Goal: Task Accomplishment & Management: Manage account settings

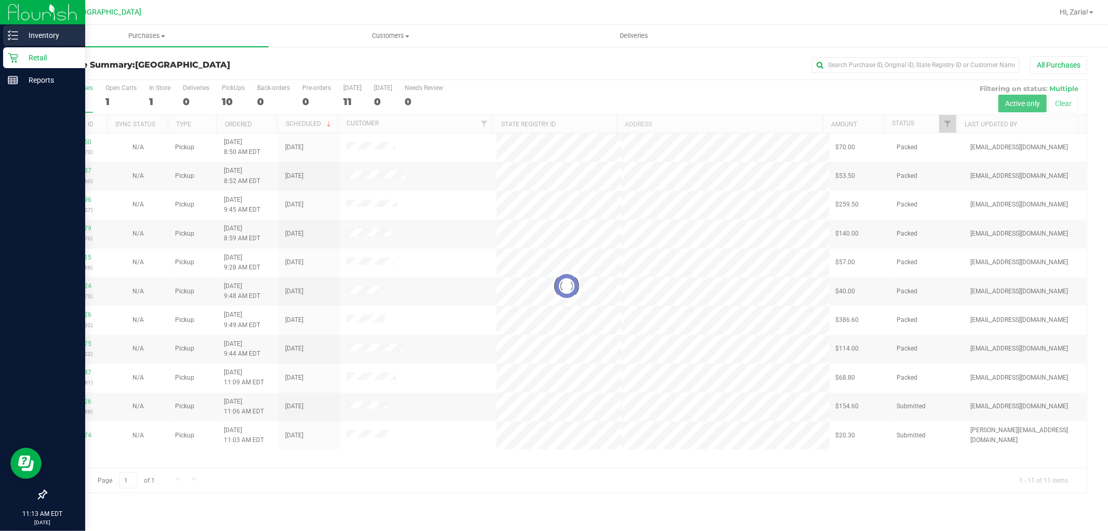
click at [34, 42] on div "Inventory" at bounding box center [44, 35] width 82 height 21
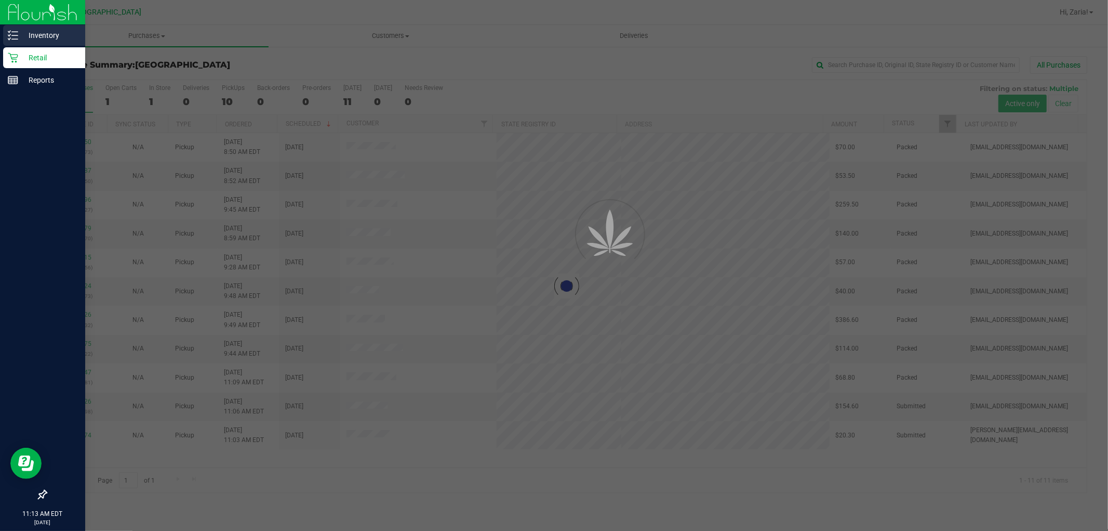
click at [34, 38] on p "Inventory" at bounding box center [49, 35] width 62 height 12
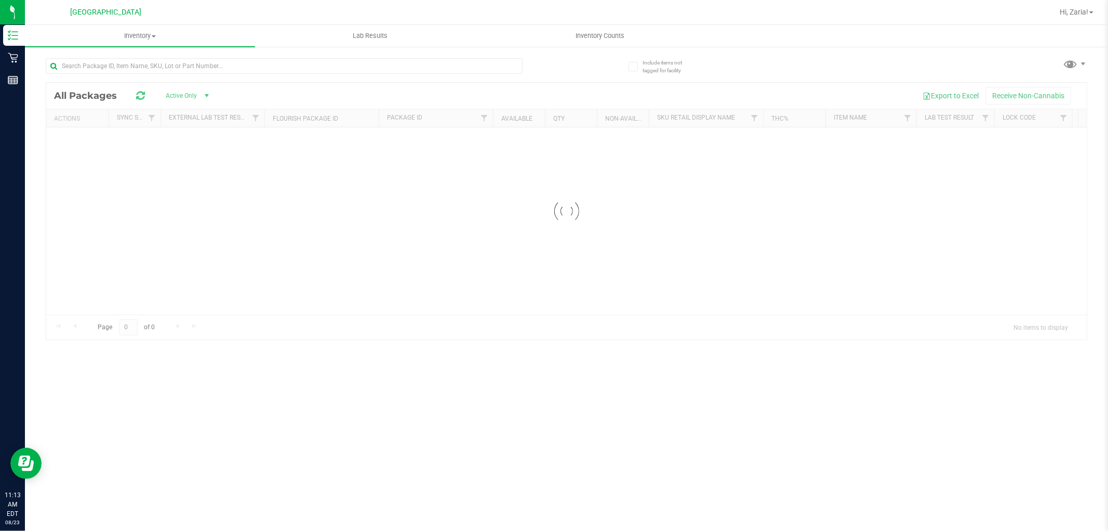
click at [266, 75] on div at bounding box center [284, 70] width 477 height 24
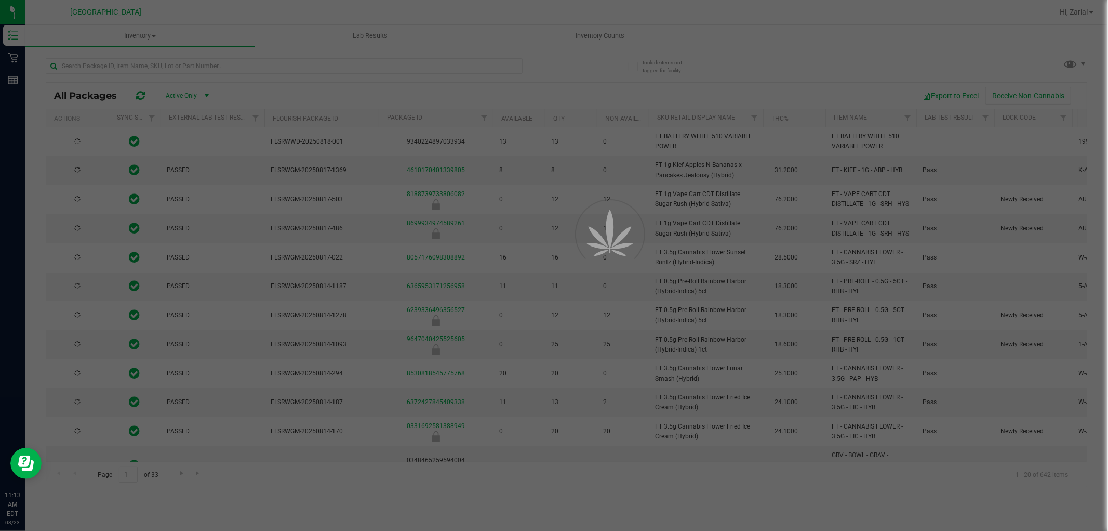
click at [266, 72] on div at bounding box center [554, 265] width 1108 height 531
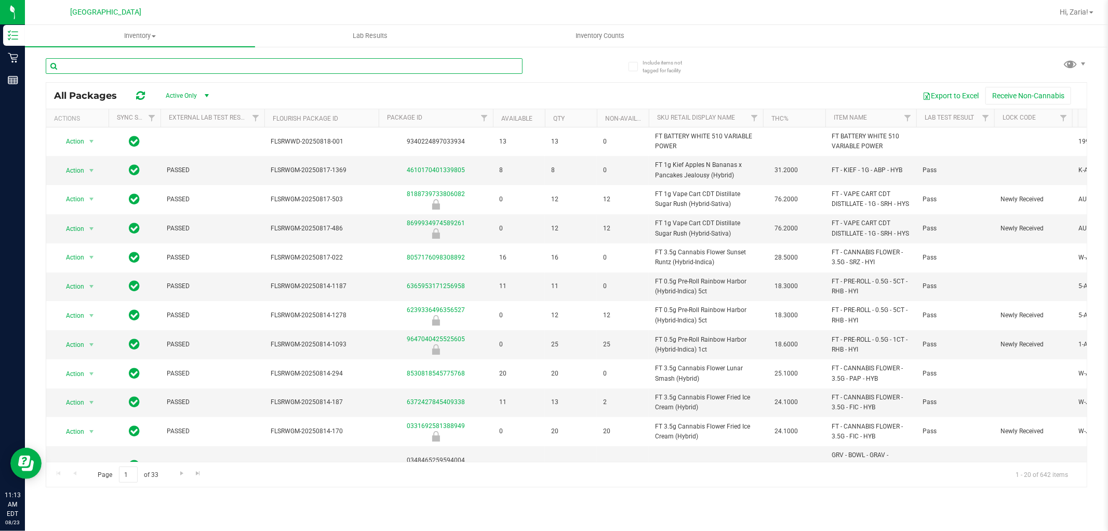
click at [271, 67] on input "text" at bounding box center [284, 66] width 477 height 16
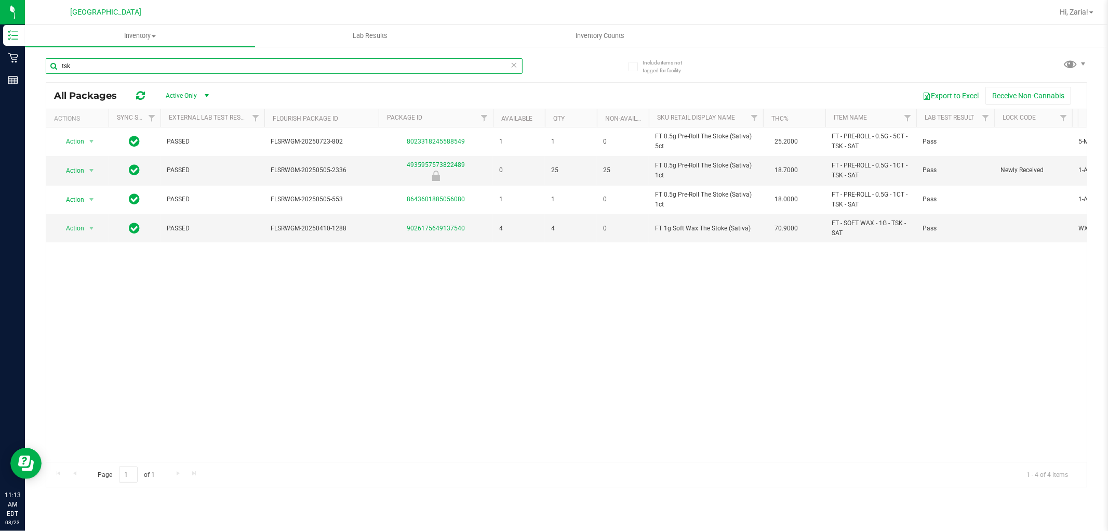
type input "tsk"
click at [272, 75] on div "tsk" at bounding box center [284, 70] width 477 height 24
click at [273, 65] on input "tsk" at bounding box center [284, 66] width 477 height 16
type input "ffp"
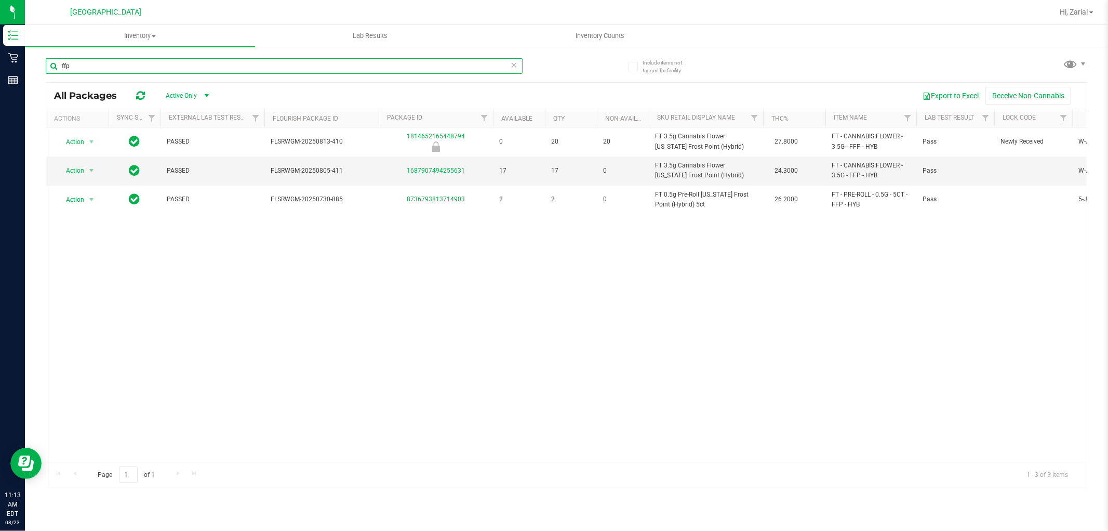
click at [250, 61] on input "ffp" at bounding box center [284, 66] width 477 height 16
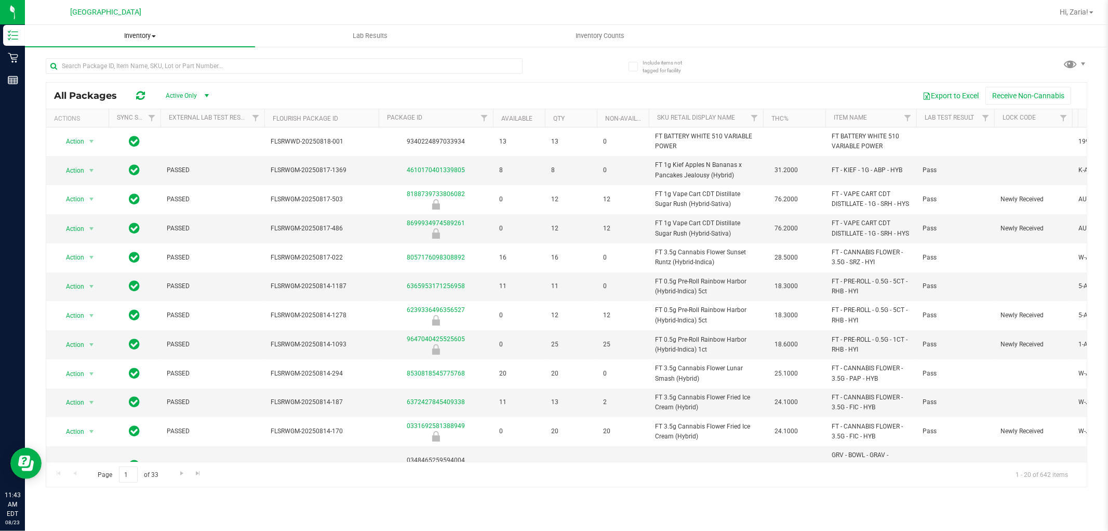
click at [134, 33] on span "Inventory" at bounding box center [140, 35] width 230 height 9
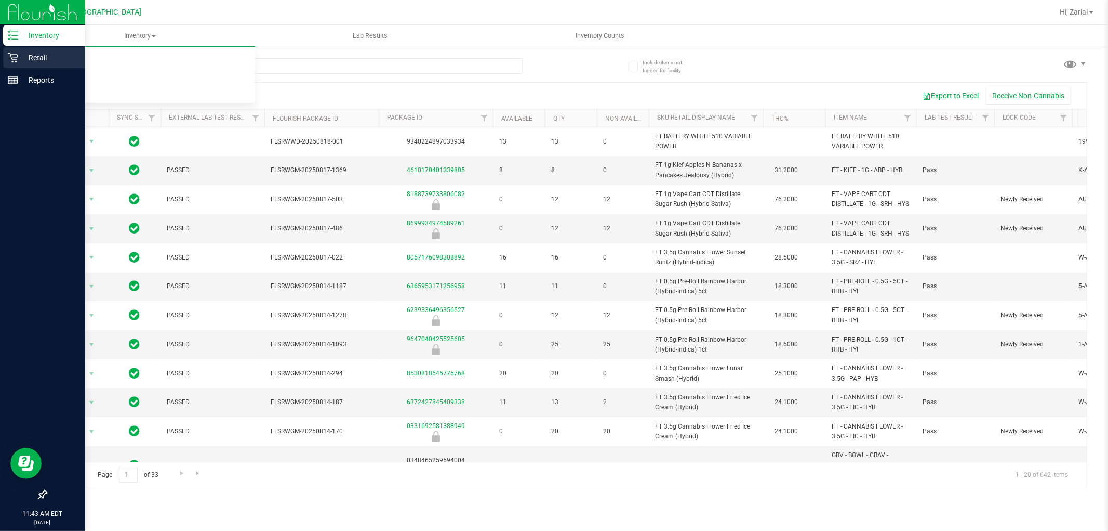
click at [32, 56] on p "Retail" at bounding box center [49, 57] width 62 height 12
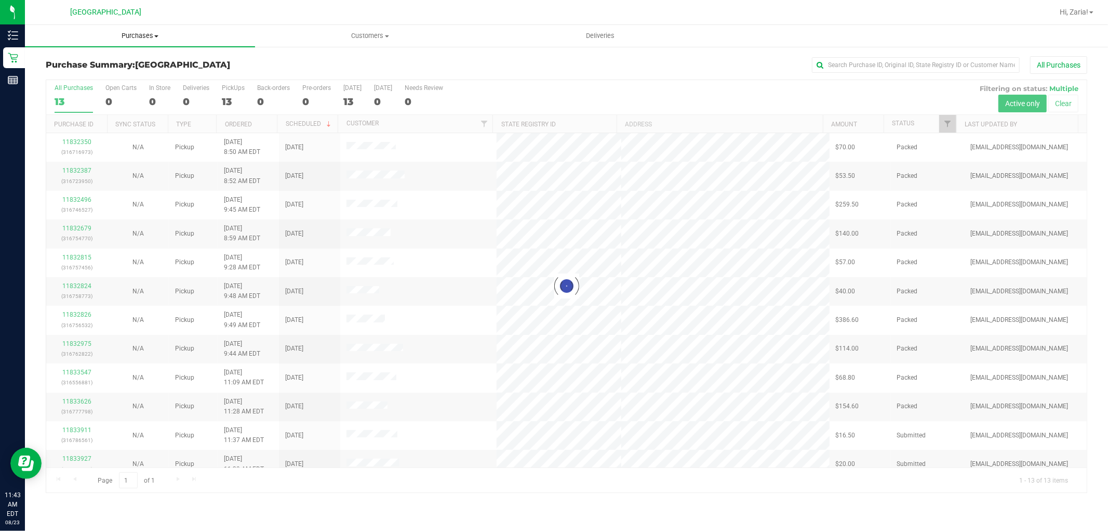
click at [128, 39] on span "Purchases" at bounding box center [140, 35] width 230 height 9
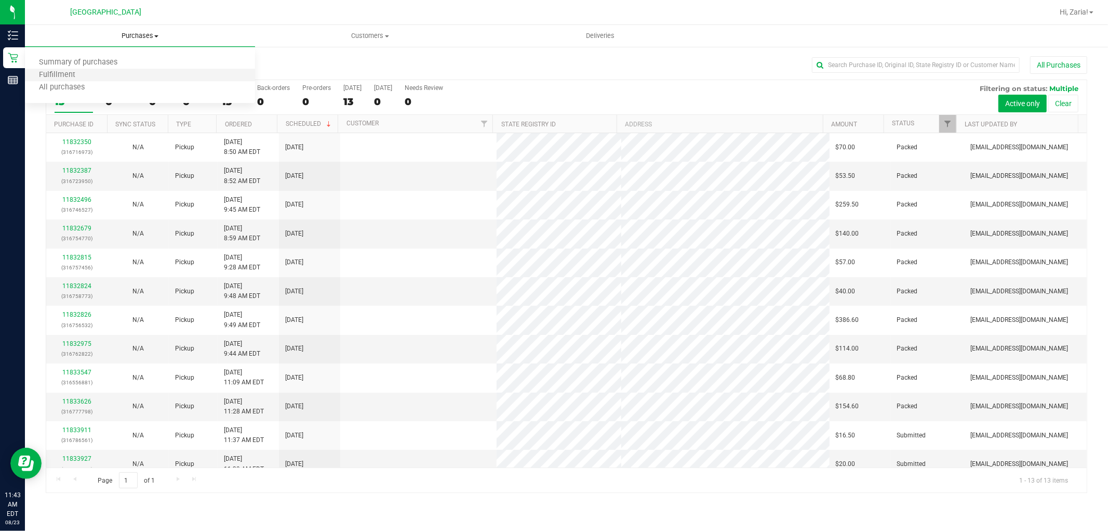
click at [105, 70] on li "Fulfillment" at bounding box center [140, 75] width 230 height 12
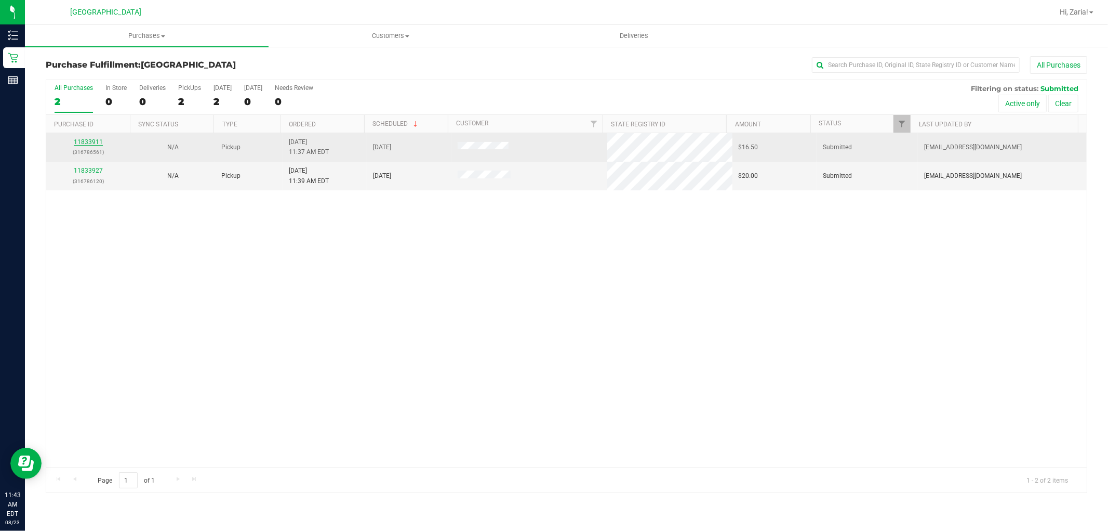
click at [75, 140] on link "11833911" at bounding box center [88, 141] width 29 height 7
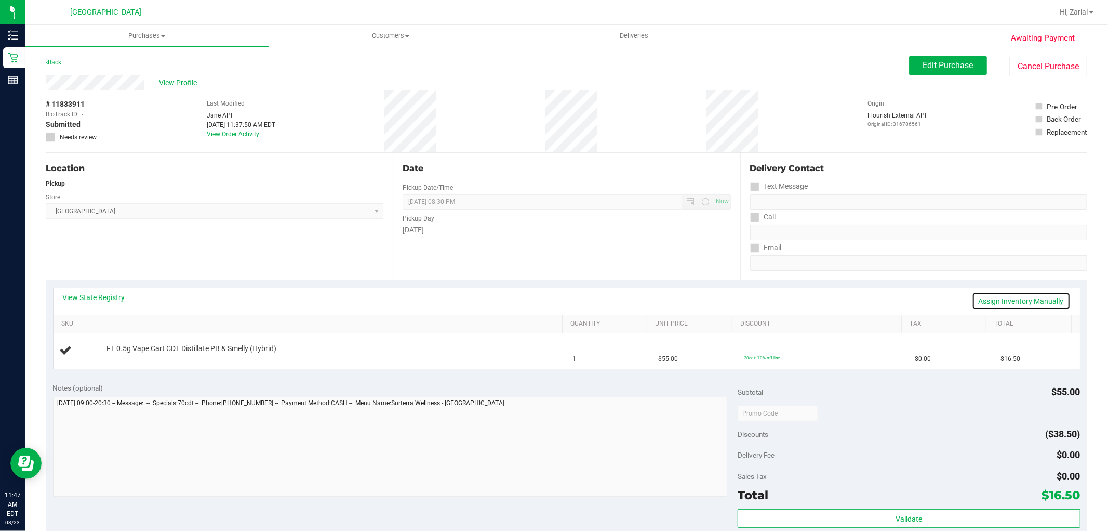
click at [1012, 299] on link "Assign Inventory Manually" at bounding box center [1021, 301] width 99 height 18
click at [1036, 292] on link "Save & Exit" at bounding box center [1046, 301] width 49 height 18
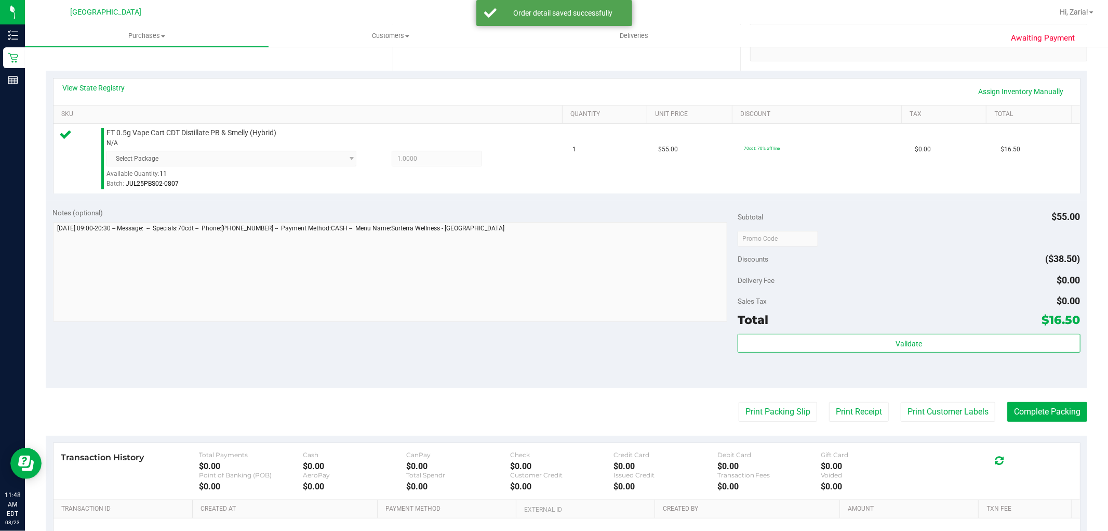
scroll to position [288, 0]
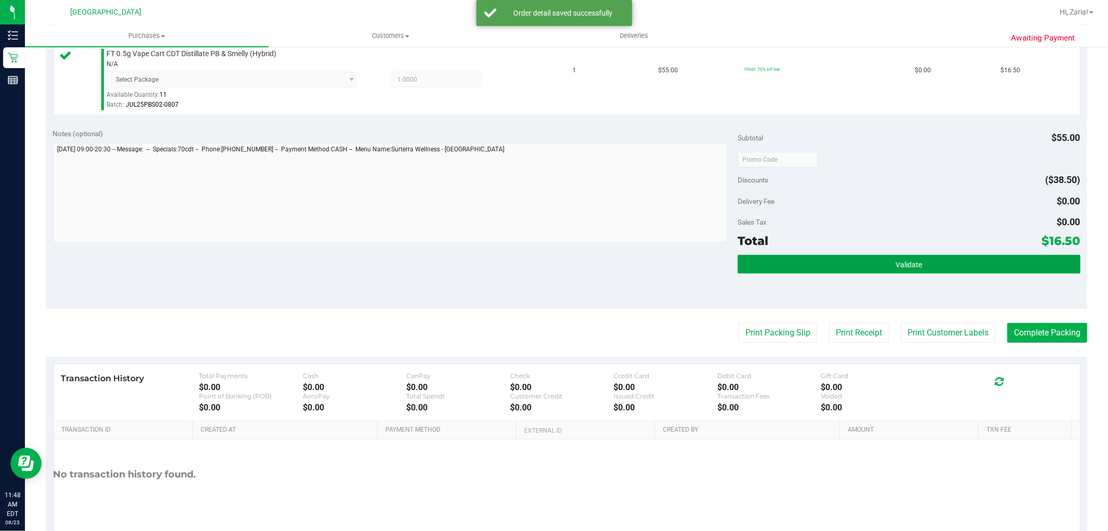
click at [980, 262] on button "Validate" at bounding box center [909, 264] width 342 height 19
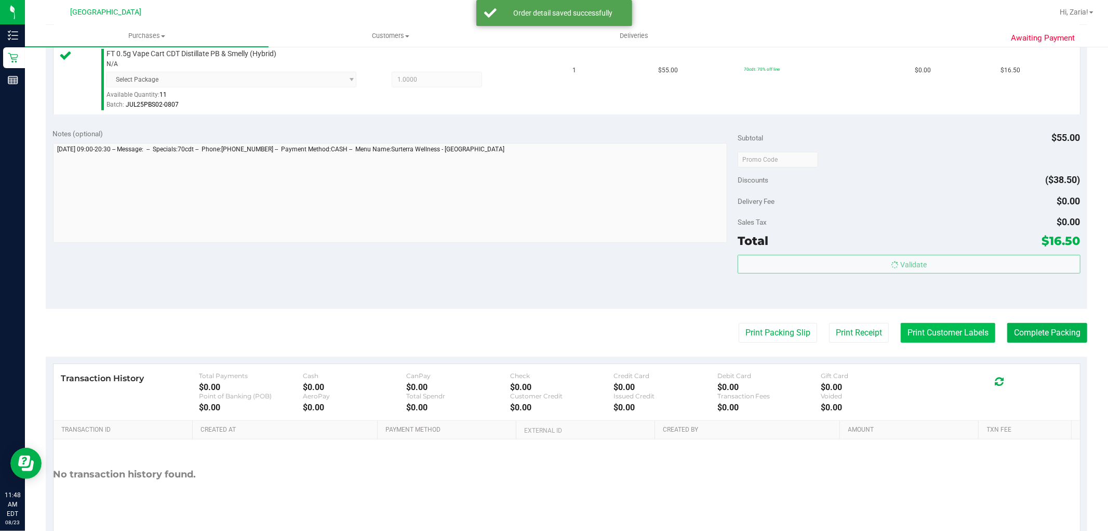
click at [956, 333] on button "Print Customer Labels" at bounding box center [948, 333] width 95 height 20
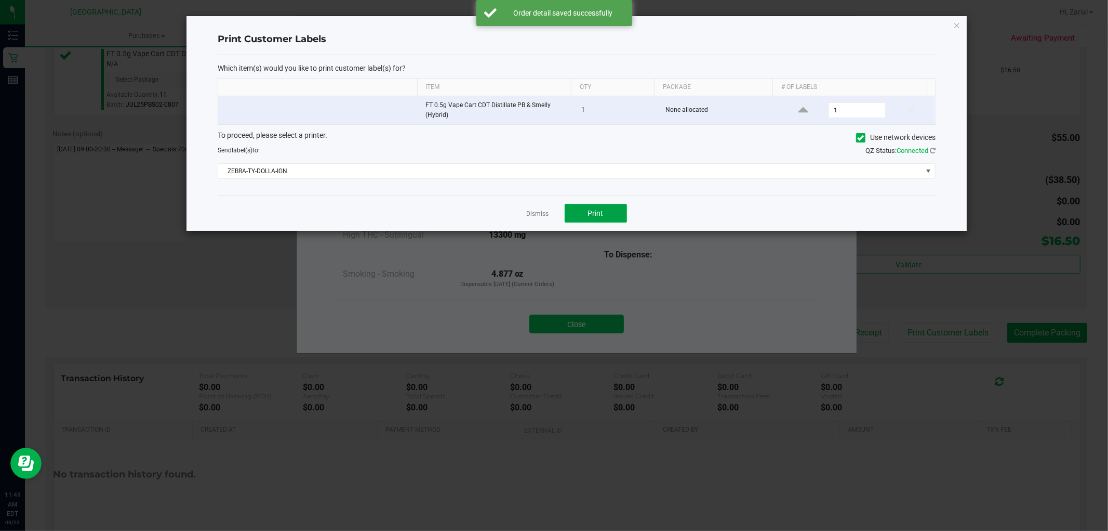
click at [618, 216] on button "Print" at bounding box center [596, 213] width 62 height 19
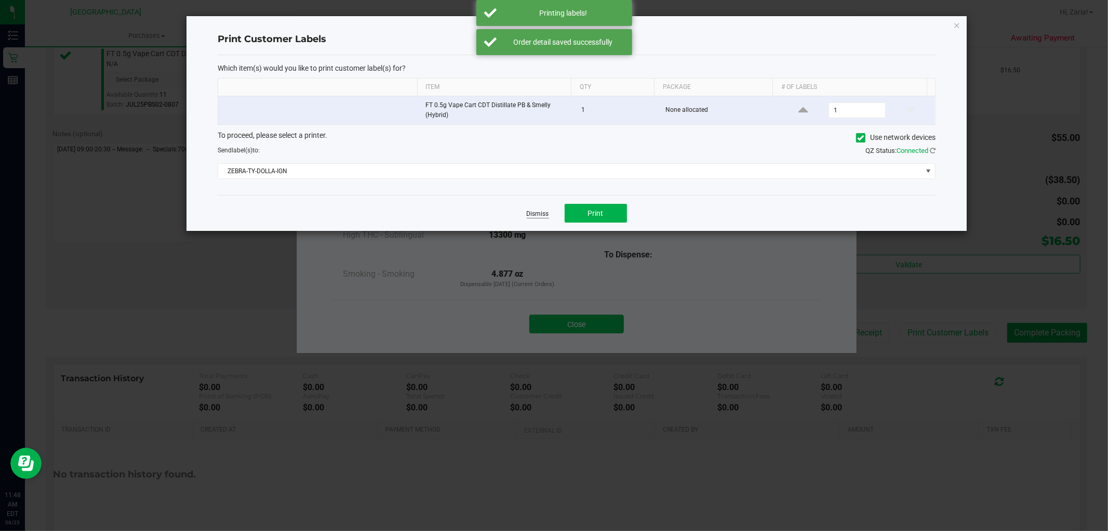
click at [547, 216] on link "Dismiss" at bounding box center [538, 213] width 22 height 9
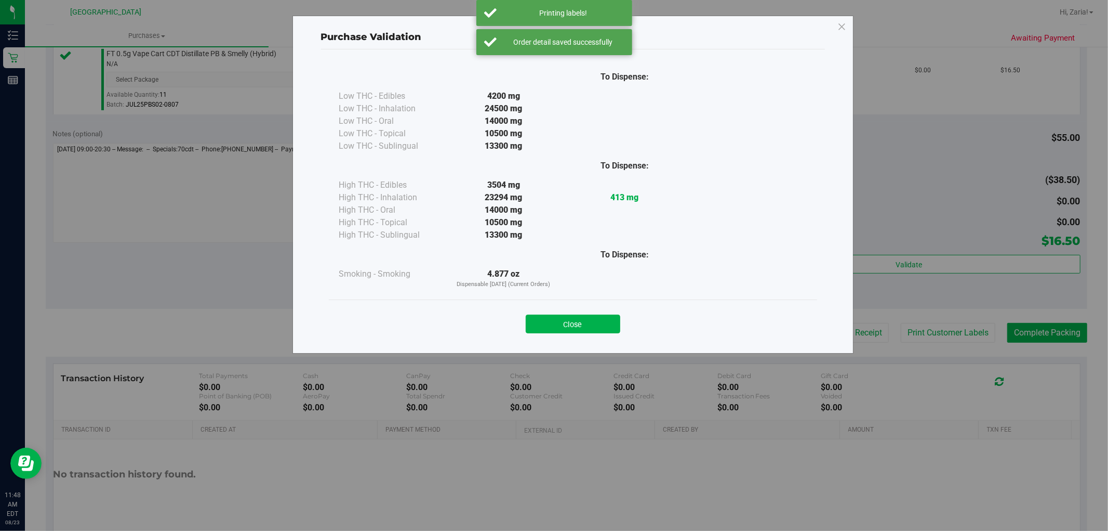
click at [614, 341] on div "To Dispense: Low THC - Edibles 4200 mg" at bounding box center [573, 196] width 504 height 294
click at [605, 321] on button "Close" at bounding box center [573, 323] width 95 height 19
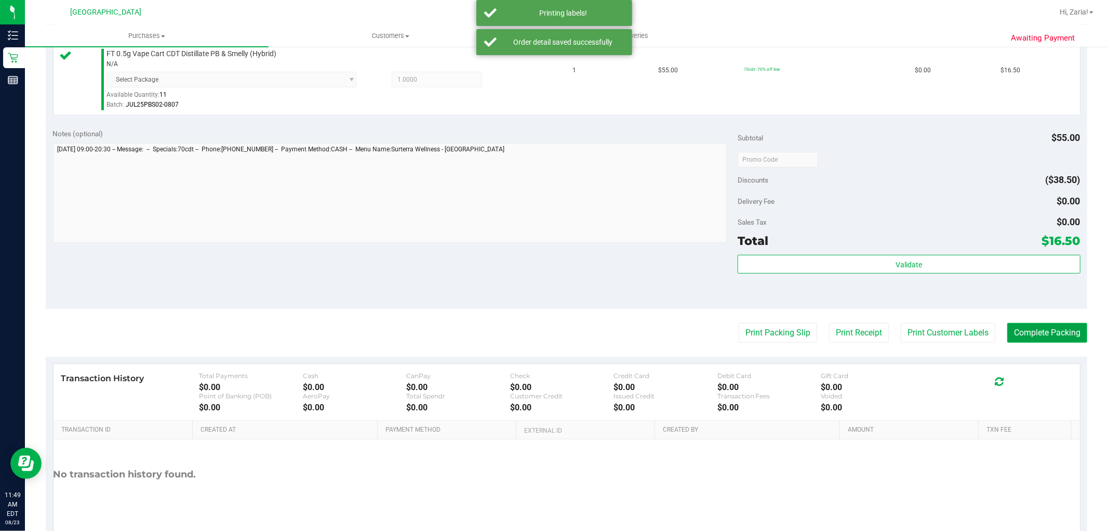
click at [1048, 332] on button "Complete Packing" at bounding box center [1048, 333] width 80 height 20
